Goal: Communication & Community: Answer question/provide support

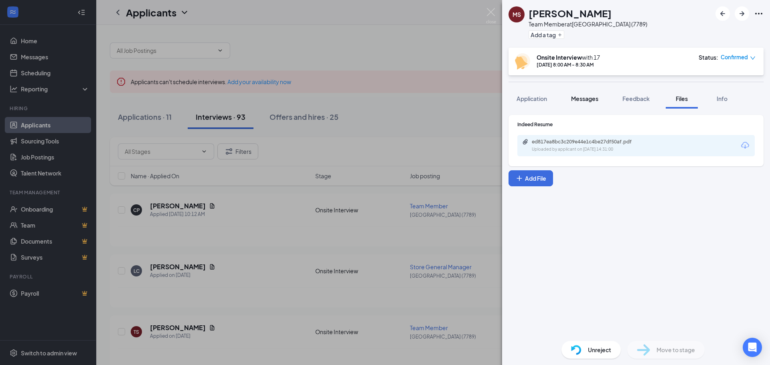
click at [596, 101] on span "Messages" at bounding box center [584, 98] width 27 height 7
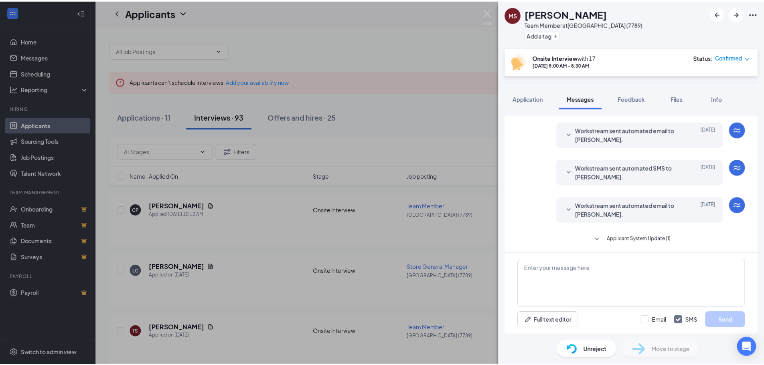
scroll to position [222, 0]
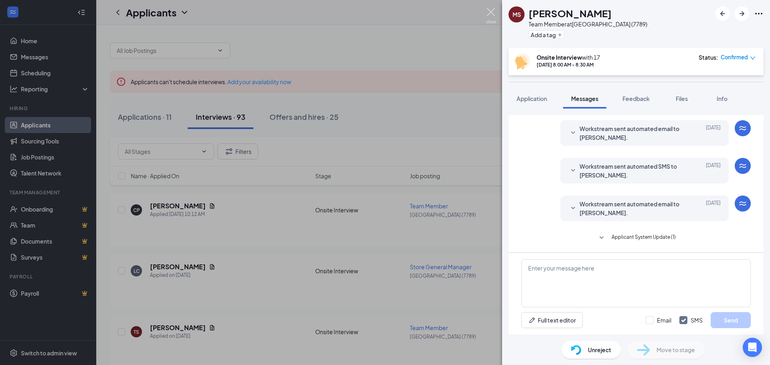
click at [495, 12] on img at bounding box center [491, 16] width 10 height 16
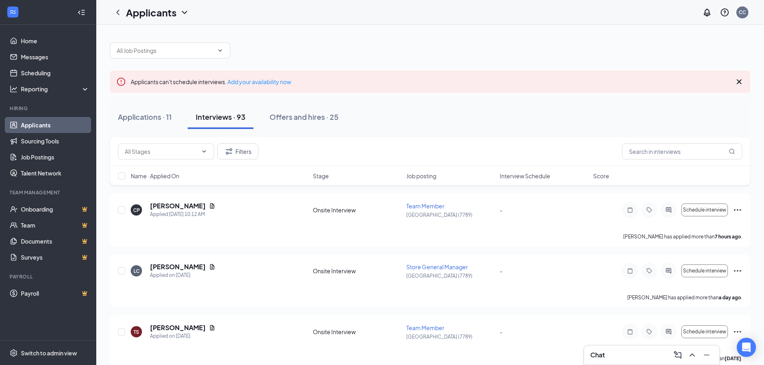
click at [616, 362] on div "Chat" at bounding box center [652, 355] width 136 height 19
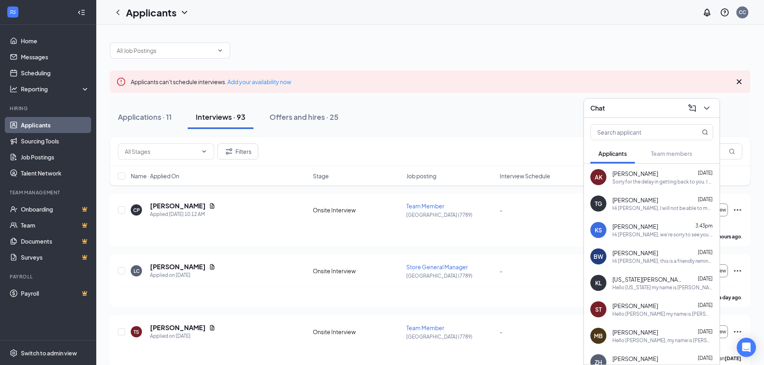
click at [652, 263] on div "Hi [PERSON_NAME], this is a friendly reminder. Your meeting with [PERSON_NAME]'…" at bounding box center [662, 261] width 101 height 7
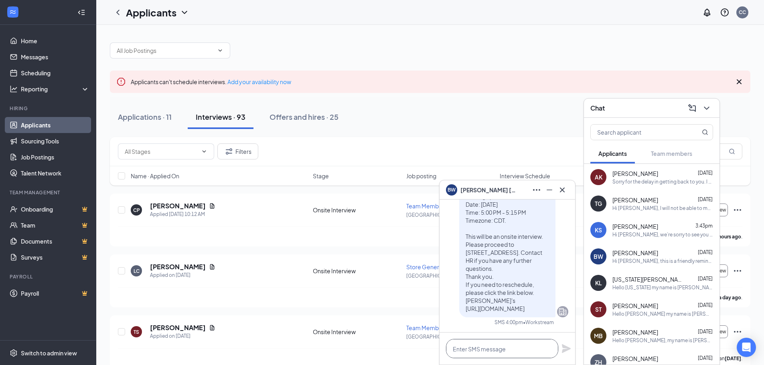
click at [472, 345] on textarea at bounding box center [502, 348] width 112 height 19
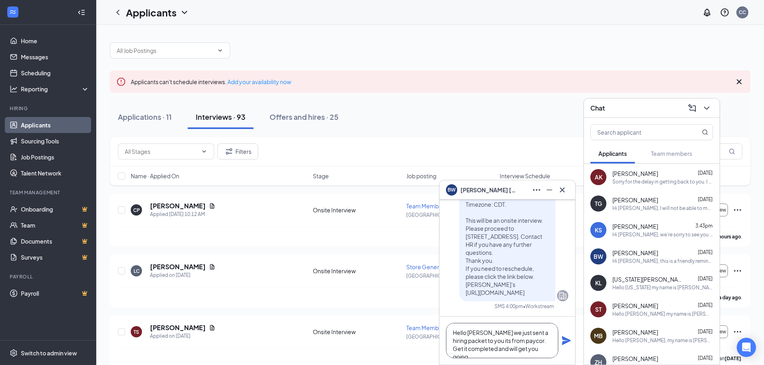
type textarea "Hello [PERSON_NAME] we just sent a hiring packet to you its from paycor. Get it…"
click at [562, 341] on icon "Plane" at bounding box center [567, 341] width 10 height 10
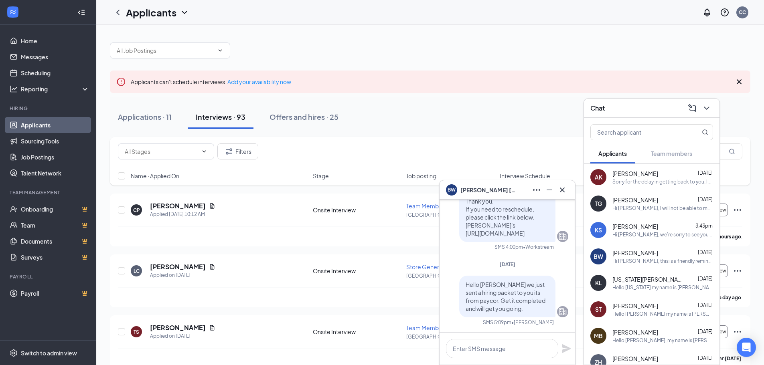
scroll to position [0, 0]
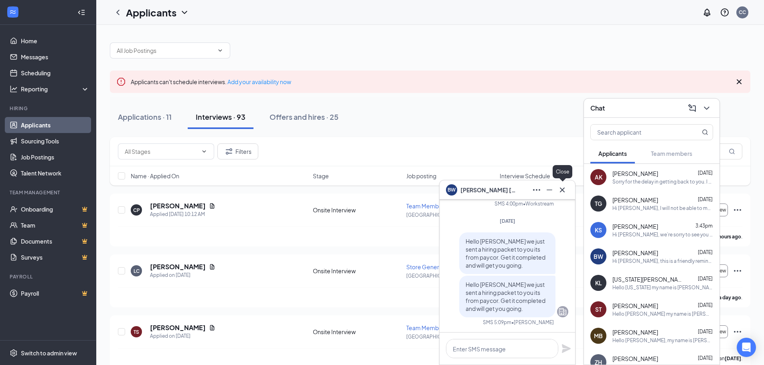
click at [563, 188] on icon "Cross" at bounding box center [563, 190] width 10 height 10
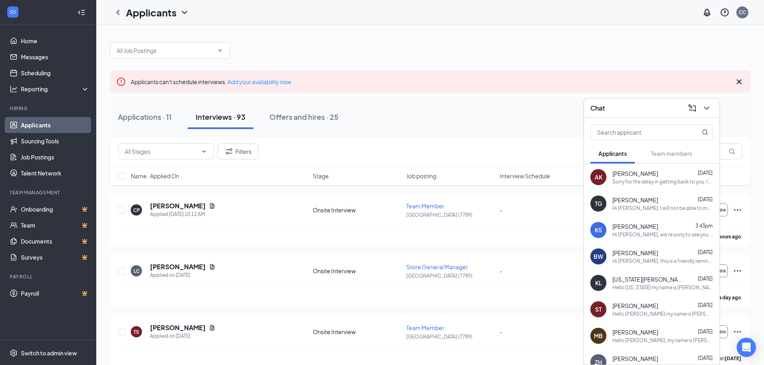
click at [638, 105] on div "Chat" at bounding box center [651, 108] width 123 height 12
